Goal: Task Accomplishment & Management: Manage account settings

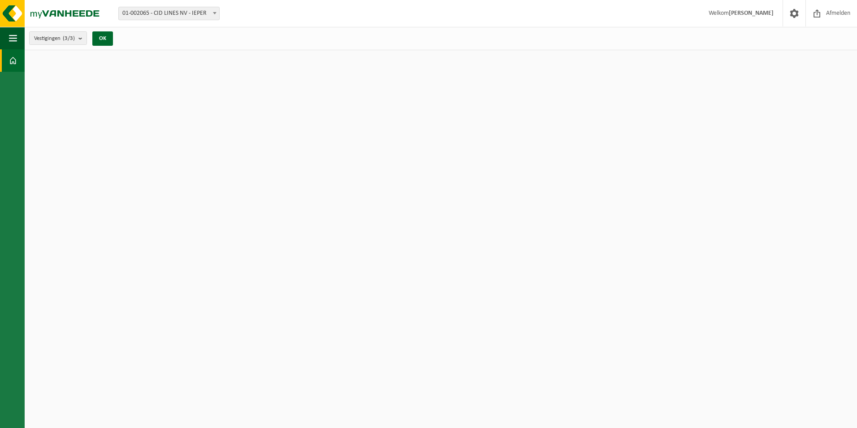
click at [826, 17] on span "Afmelden" at bounding box center [838, 13] width 29 height 26
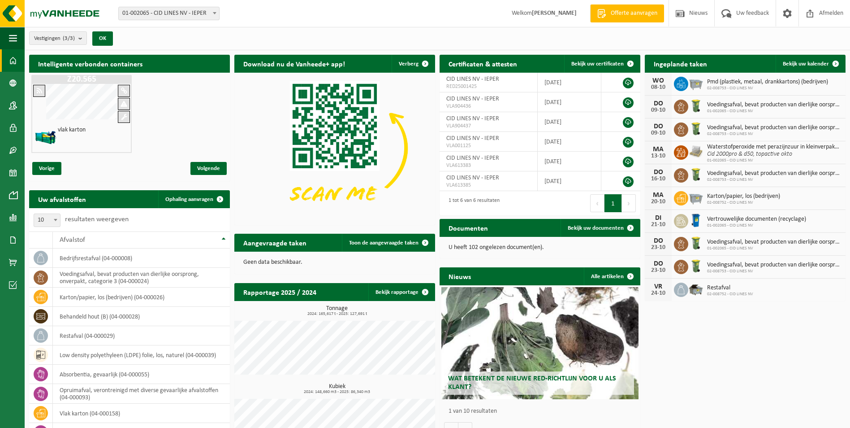
click at [12, 175] on span at bounding box center [13, 172] width 8 height 22
click at [17, 172] on link "Kalender" at bounding box center [12, 172] width 25 height 22
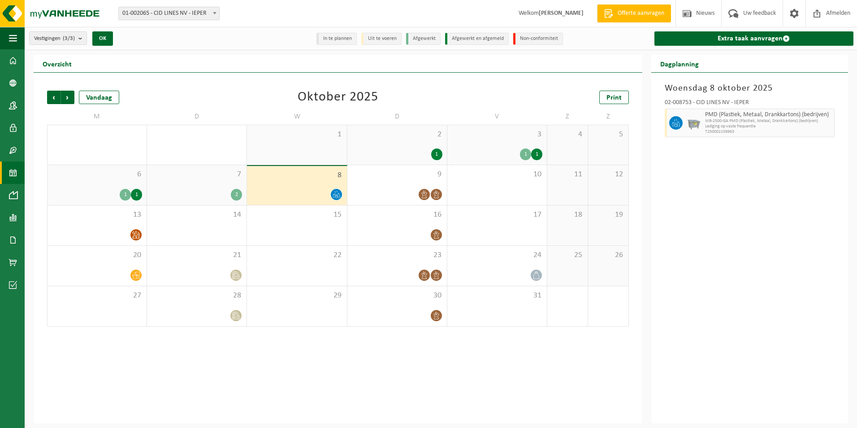
click at [425, 177] on span "9" at bounding box center [397, 174] width 91 height 10
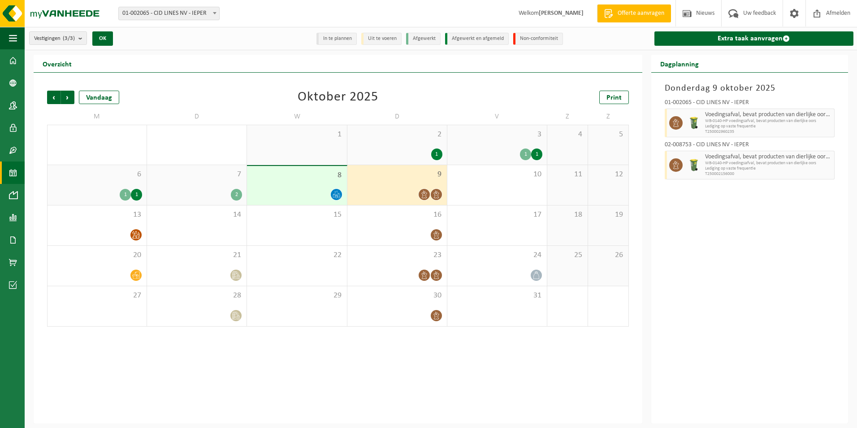
click at [437, 233] on icon at bounding box center [437, 235] width 8 height 8
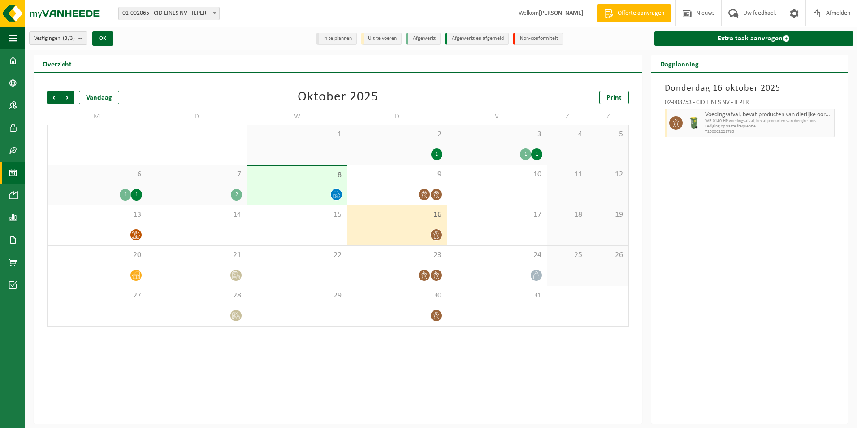
click at [408, 178] on span "9" at bounding box center [397, 174] width 91 height 10
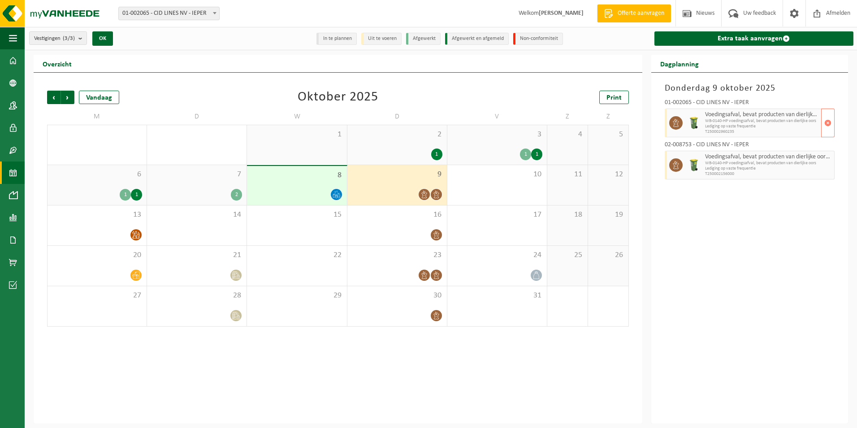
click at [831, 121] on span "button" at bounding box center [827, 123] width 7 height 18
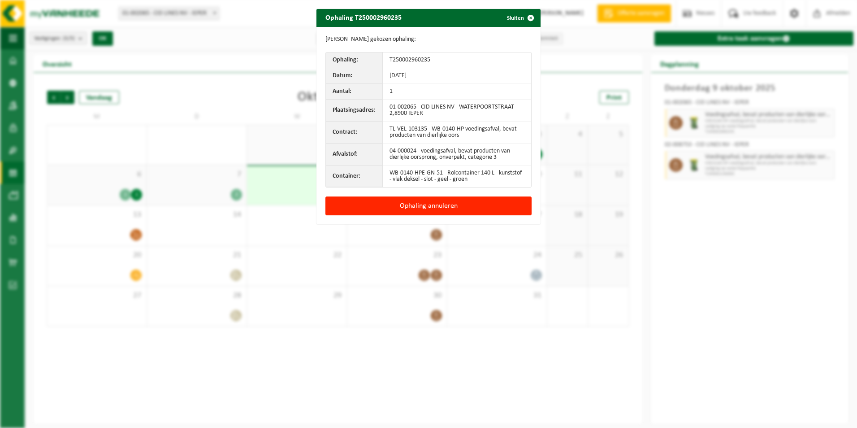
click at [454, 205] on button "Ophaling annuleren" at bounding box center [428, 205] width 206 height 19
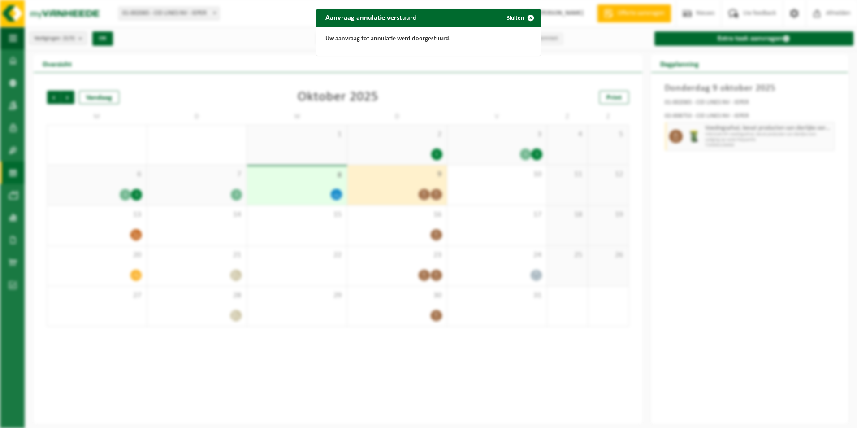
click at [525, 15] on span "button" at bounding box center [531, 18] width 18 height 18
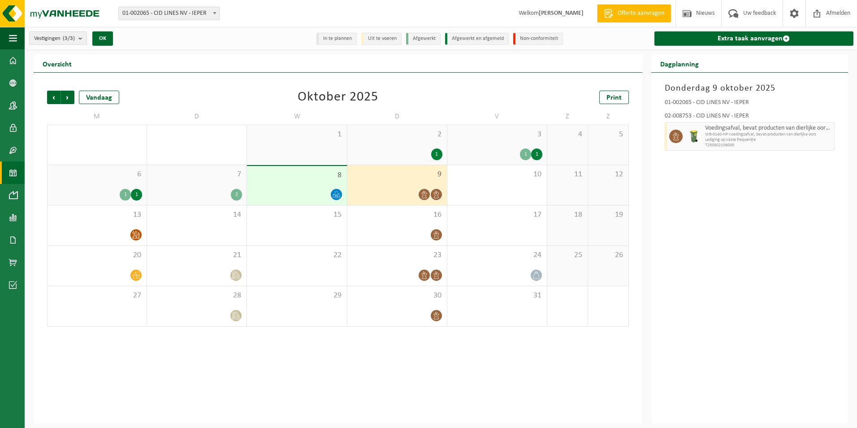
click at [413, 273] on div at bounding box center [397, 275] width 91 height 12
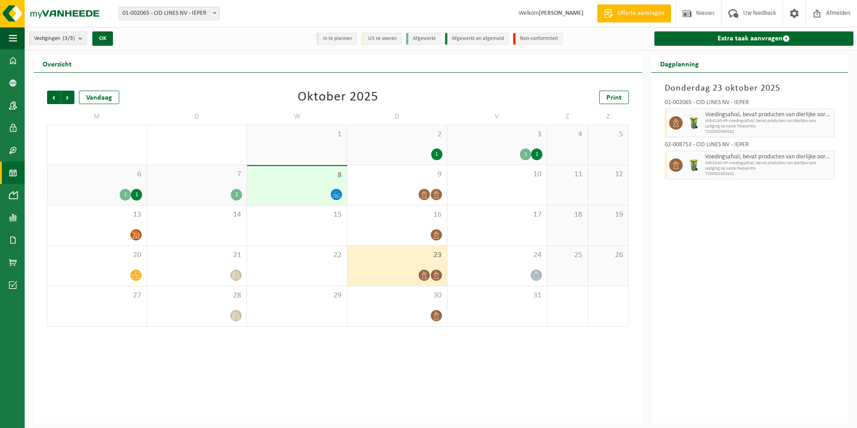
click at [403, 235] on div at bounding box center [397, 235] width 91 height 12
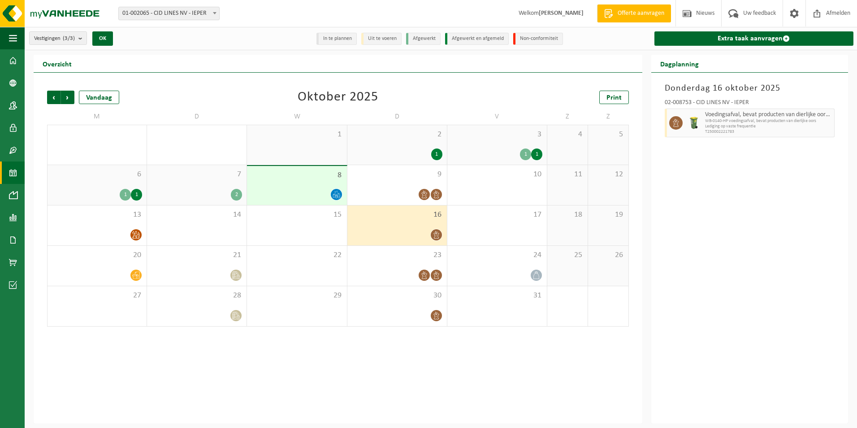
click at [396, 277] on div at bounding box center [397, 275] width 91 height 12
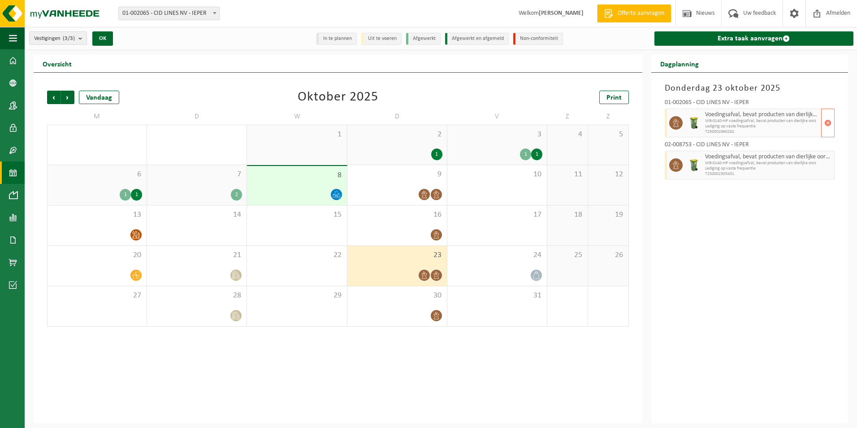
click at [827, 122] on span "button" at bounding box center [827, 123] width 7 height 18
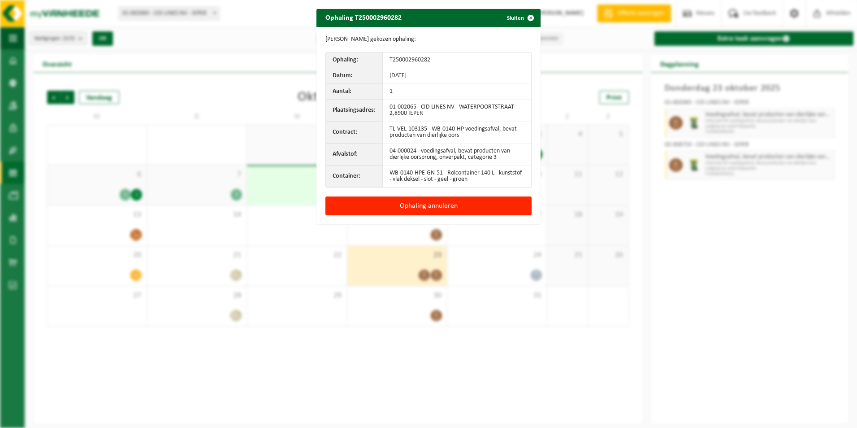
click at [415, 206] on button "Ophaling annuleren" at bounding box center [428, 205] width 206 height 19
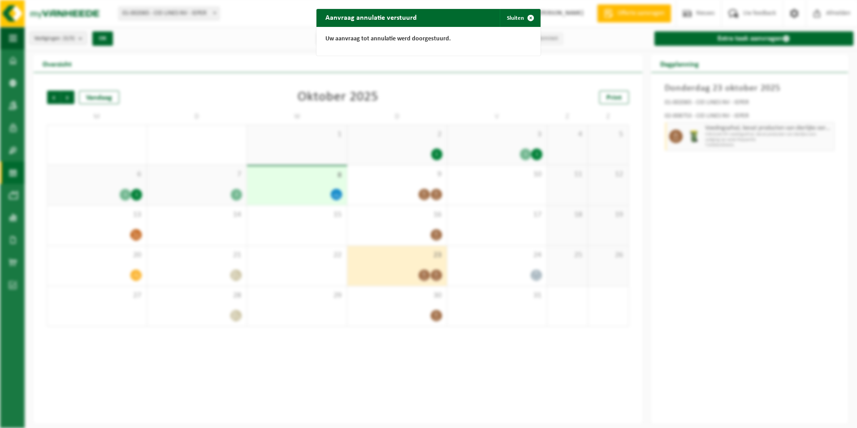
click at [510, 16] on button "Sluiten" at bounding box center [520, 18] width 40 height 18
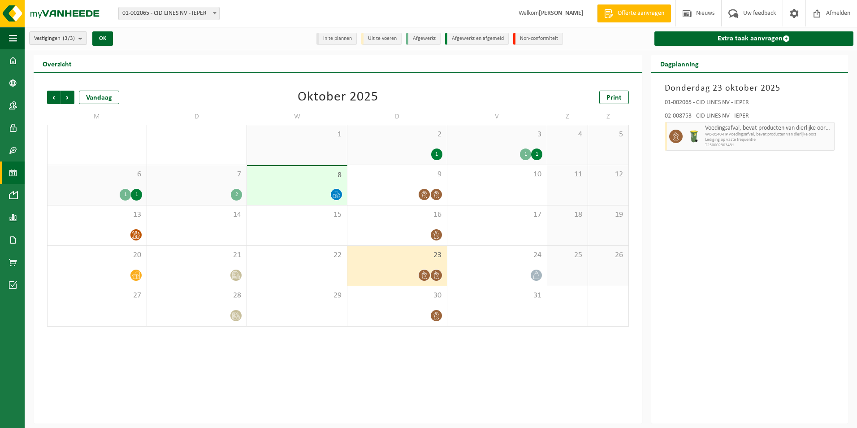
click at [515, 136] on span "3" at bounding box center [497, 135] width 91 height 10
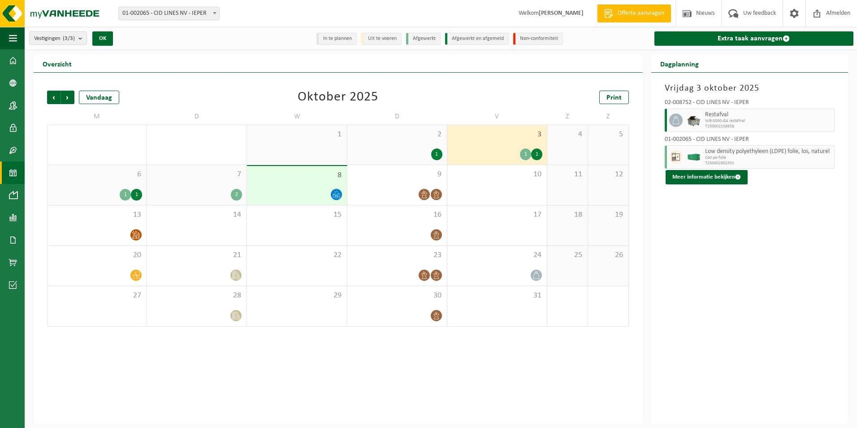
click at [84, 95] on div "Vandaag" at bounding box center [99, 97] width 40 height 13
